Goal: Navigation & Orientation: Find specific page/section

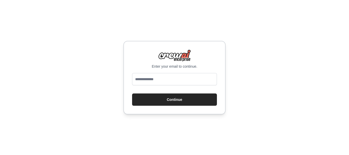
type input "**********"
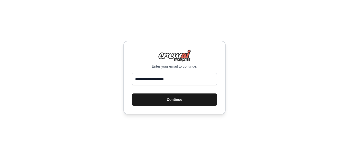
click at [159, 100] on button "Continue" at bounding box center [174, 99] width 85 height 12
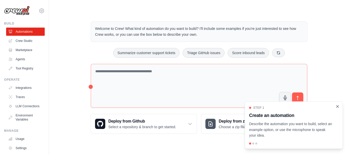
click at [338, 106] on icon "Close walkthrough" at bounding box center [337, 106] width 5 height 5
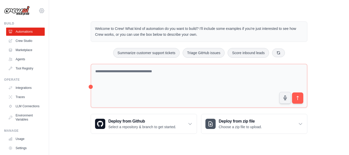
click at [41, 10] on icon at bounding box center [42, 11] width 2 height 2
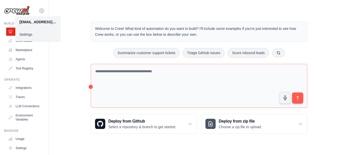
click at [29, 34] on link "Settings" at bounding box center [37, 34] width 45 height 9
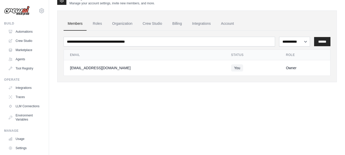
scroll to position [10, 0]
click at [14, 60] on link "Agents" at bounding box center [26, 59] width 39 height 8
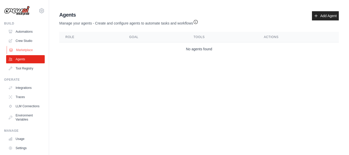
click at [21, 51] on link "Marketplace" at bounding box center [26, 50] width 39 height 8
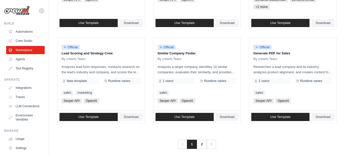
scroll to position [332, 0]
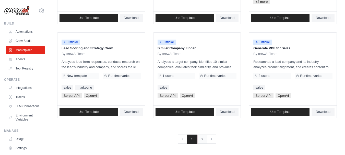
click at [201, 140] on link "2" at bounding box center [202, 139] width 10 height 9
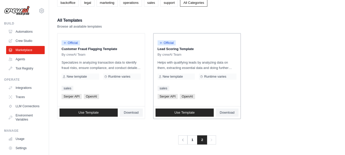
scroll to position [37, 0]
